Goal: Task Accomplishment & Management: Complete application form

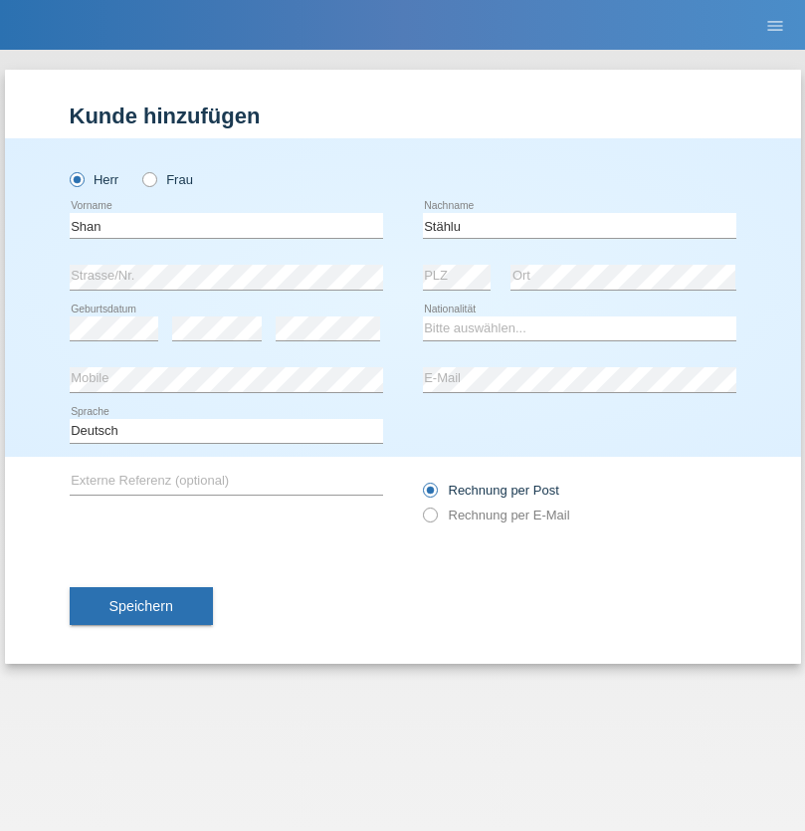
type input "Stählu"
select select "CH"
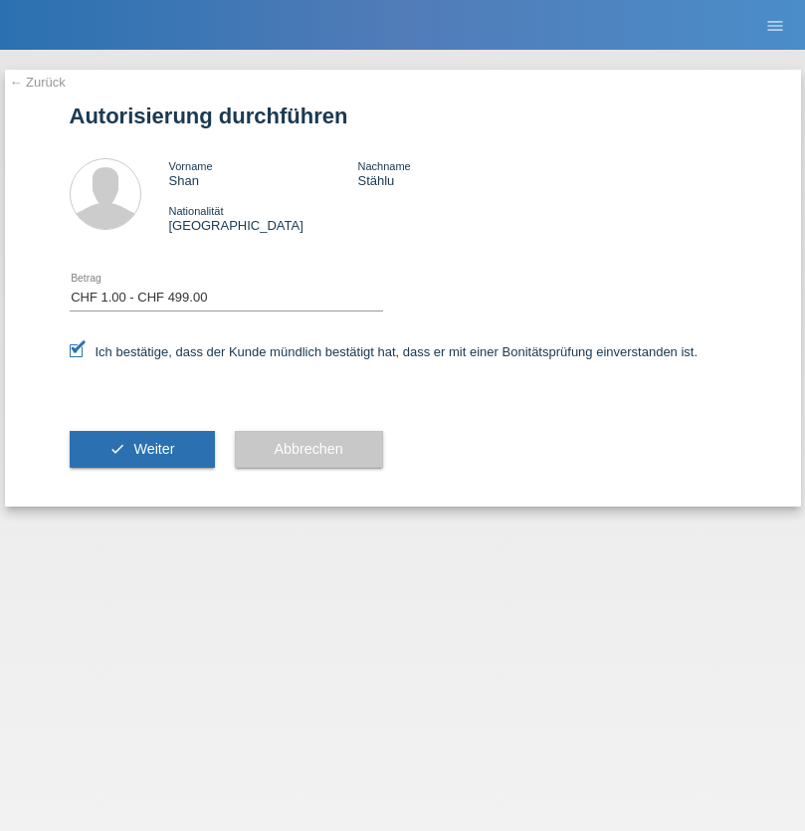
select select "1"
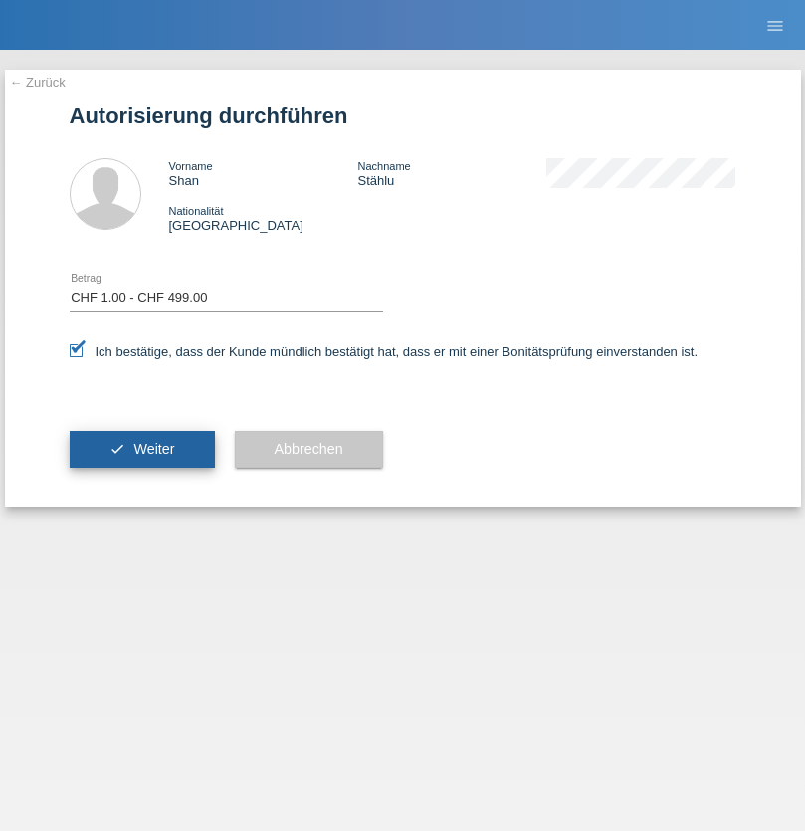
click at [141, 449] on span "Weiter" at bounding box center [153, 449] width 41 height 16
